Goal: Information Seeking & Learning: Learn about a topic

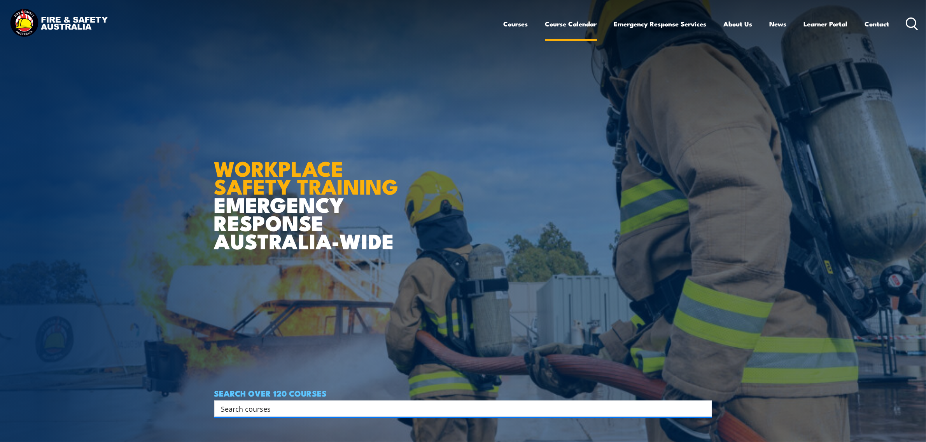
click at [563, 26] on link "Course Calendar" at bounding box center [571, 24] width 52 height 21
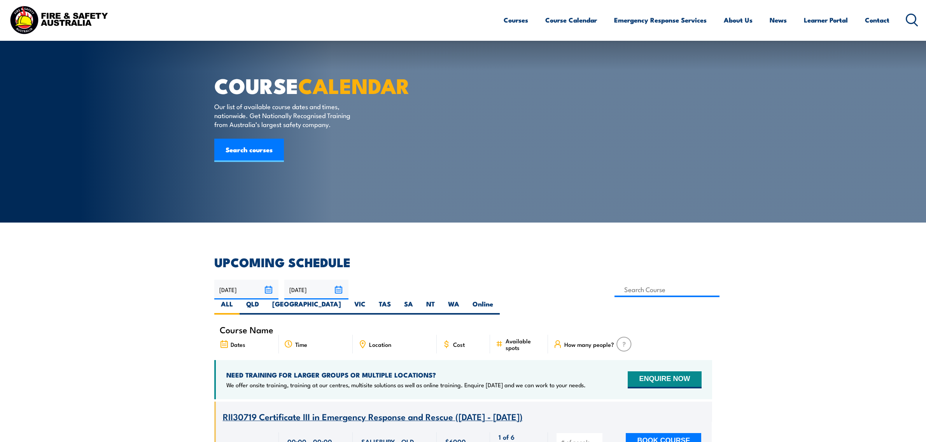
click at [466, 300] on label "WA" at bounding box center [453, 307] width 24 height 15
click at [464, 300] on input "WA" at bounding box center [461, 302] width 5 height 5
radio input "true"
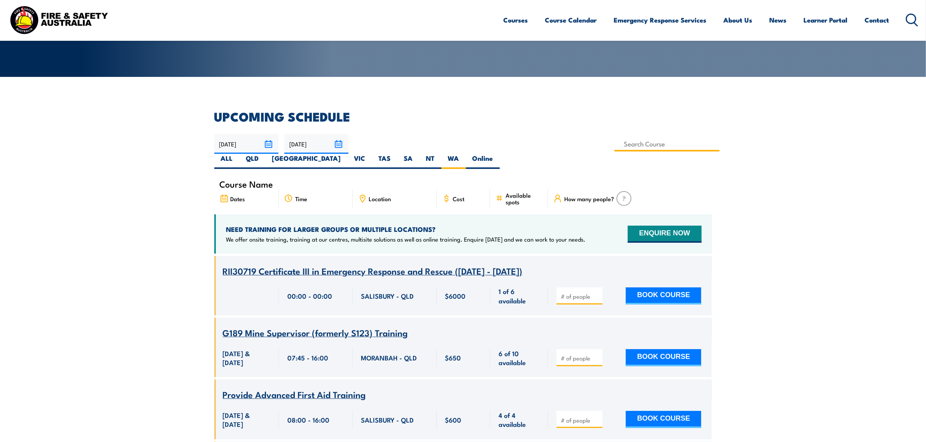
click at [614, 143] on input at bounding box center [666, 143] width 105 height 15
type input "fire"
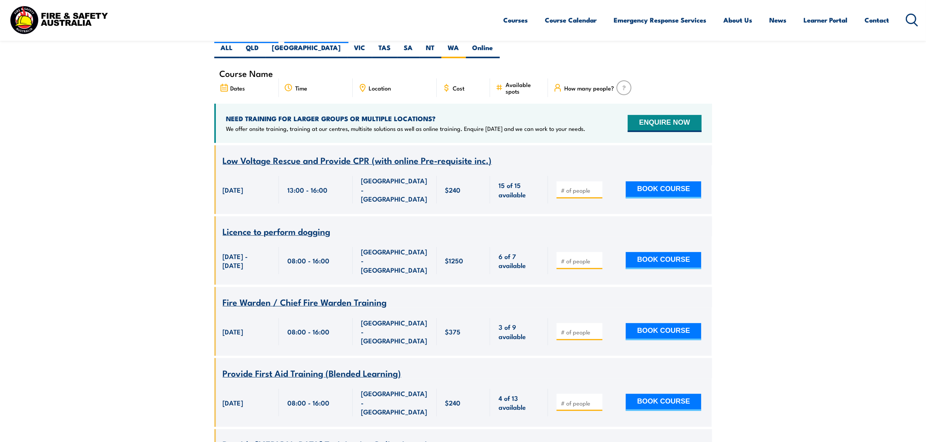
scroll to position [14, 0]
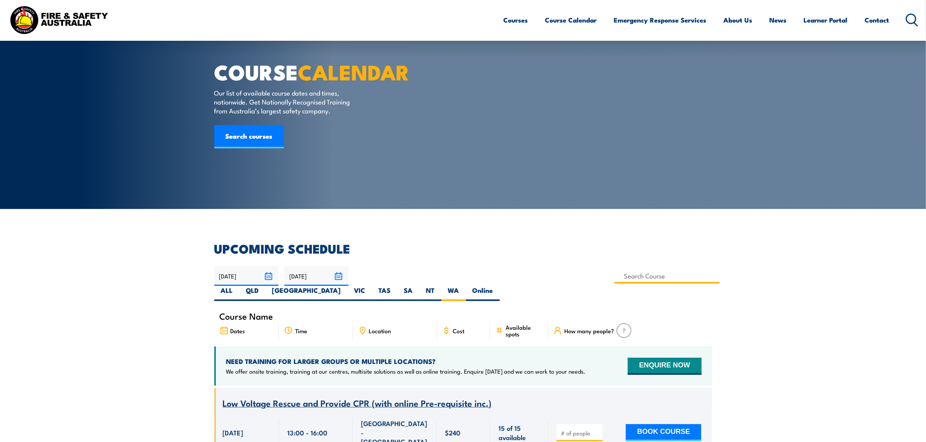
click at [614, 275] on input at bounding box center [666, 276] width 105 height 15
type input "fire warden"
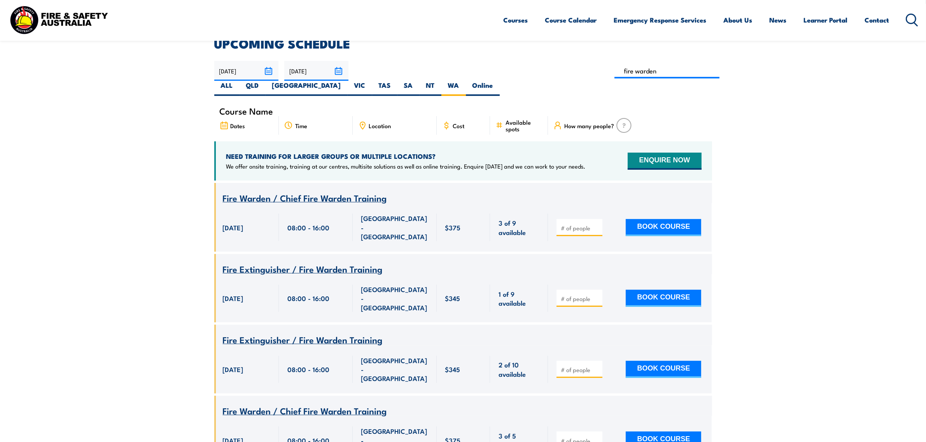
scroll to position [208, 0]
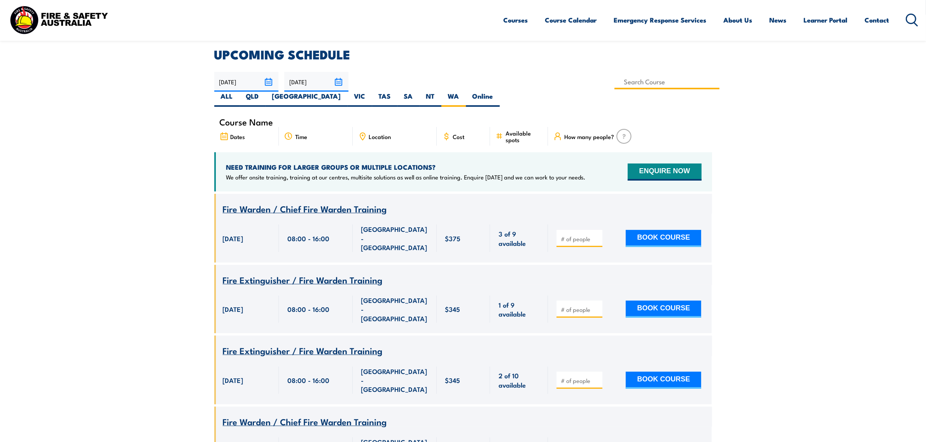
click at [614, 80] on input at bounding box center [666, 81] width 105 height 15
type input "Fire Warden Training"
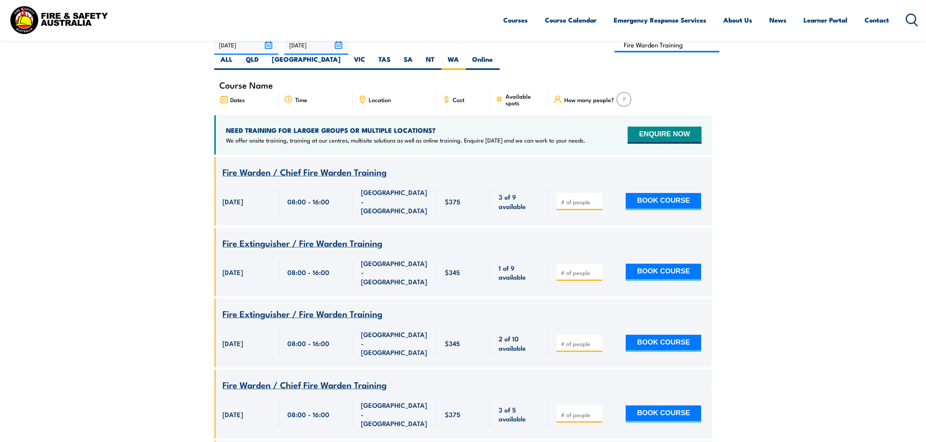
scroll to position [62, 0]
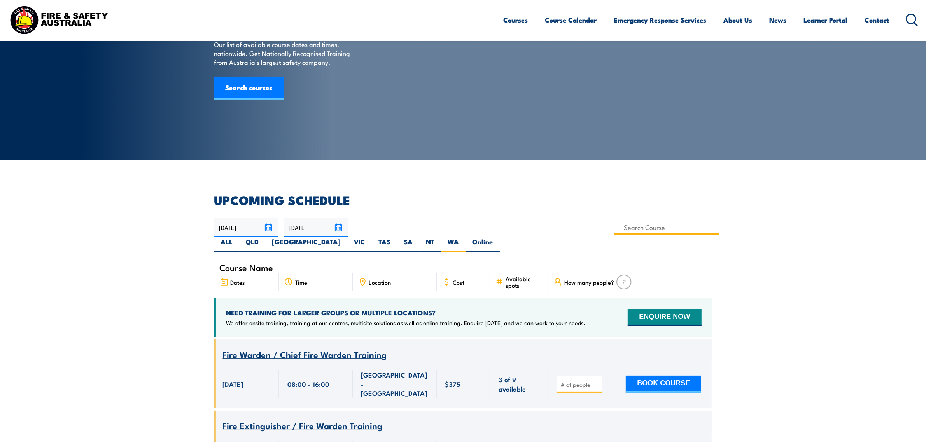
click at [614, 224] on input at bounding box center [666, 227] width 105 height 15
type input "F"
type input "Fire Warden Training"
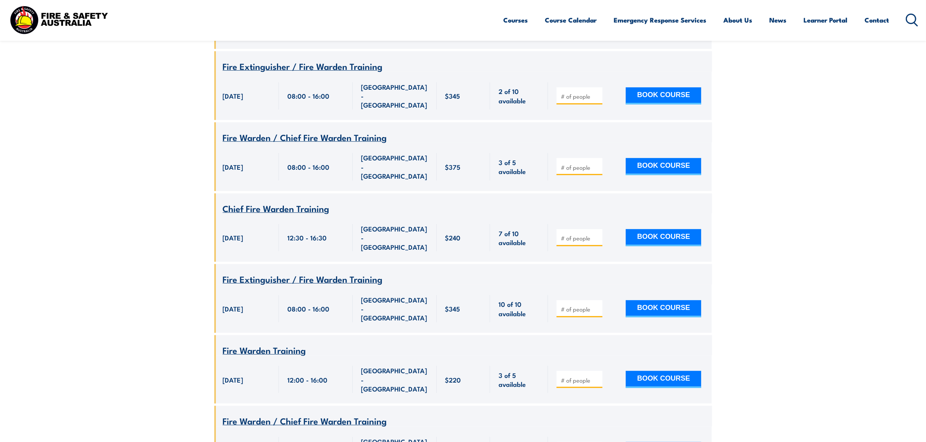
scroll to position [305, 0]
